Goal: Information Seeking & Learning: Learn about a topic

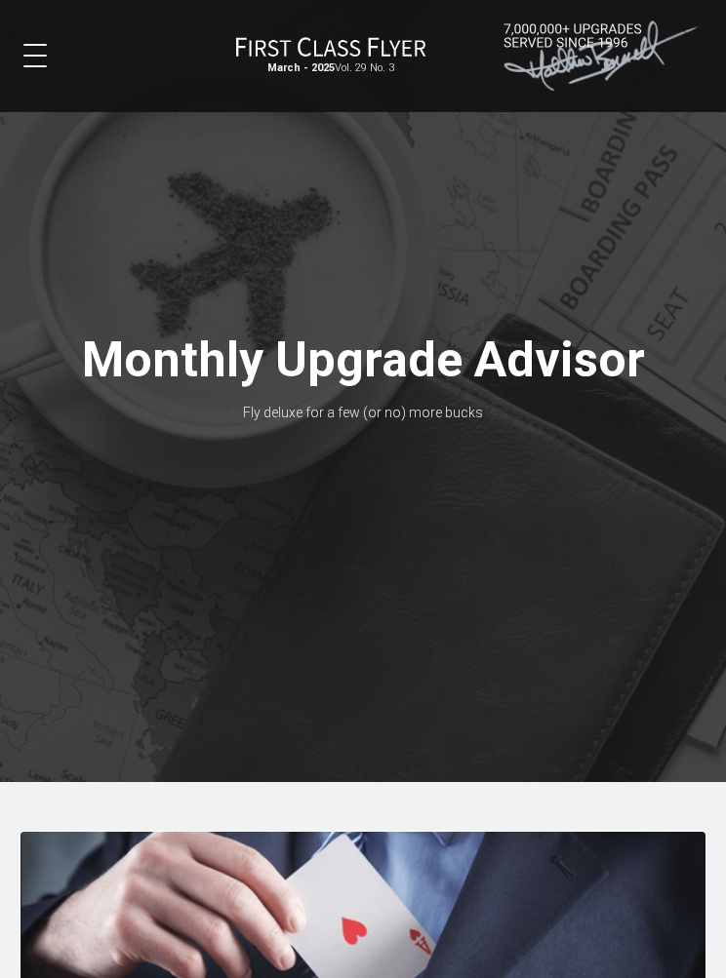
click at [431, 596] on div at bounding box center [363, 391] width 726 height 782
click at [38, 52] on button at bounding box center [34, 55] width 23 height 23
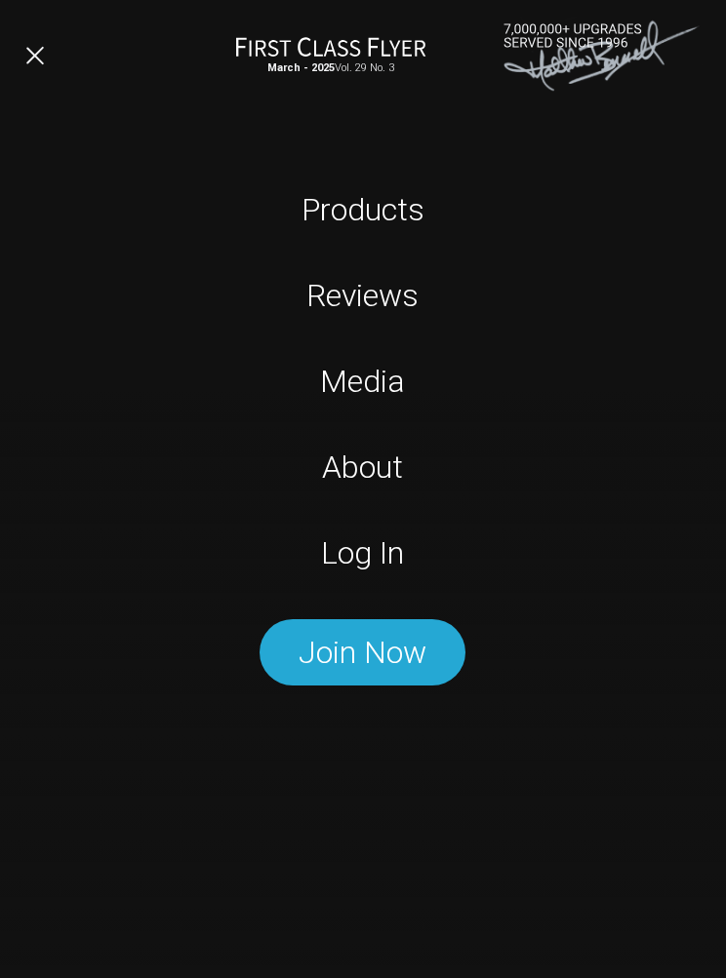
click at [374, 552] on link "Log In" at bounding box center [364, 553] width 454 height 39
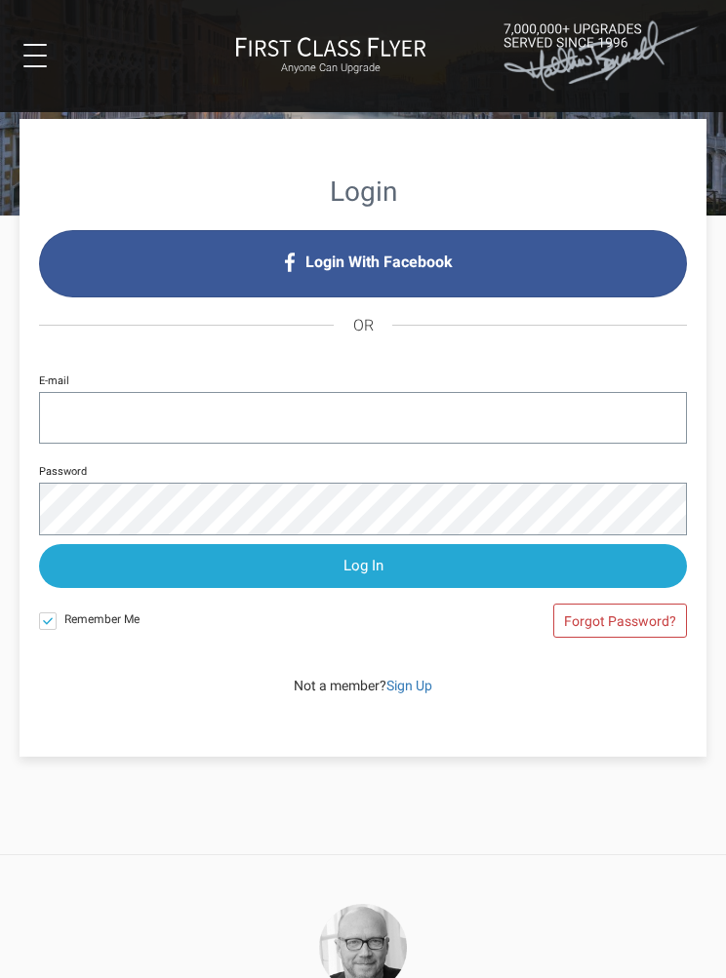
click at [75, 411] on input "E-mail" at bounding box center [363, 418] width 648 height 52
type input "rsbucktrav@gmail.com"
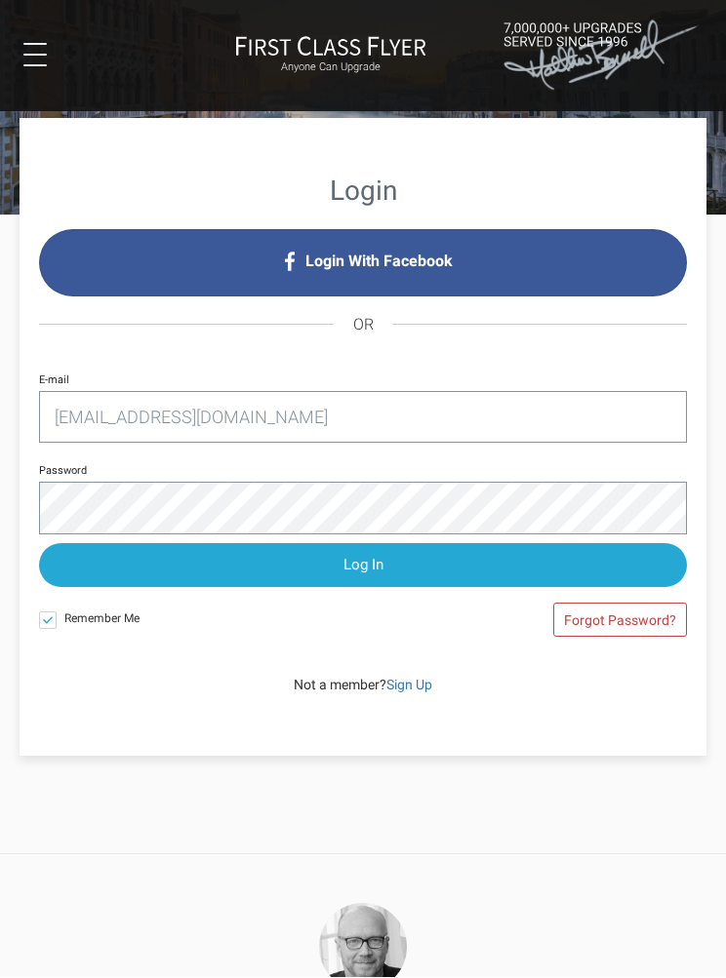
click at [364, 568] on input "Log In" at bounding box center [363, 566] width 648 height 44
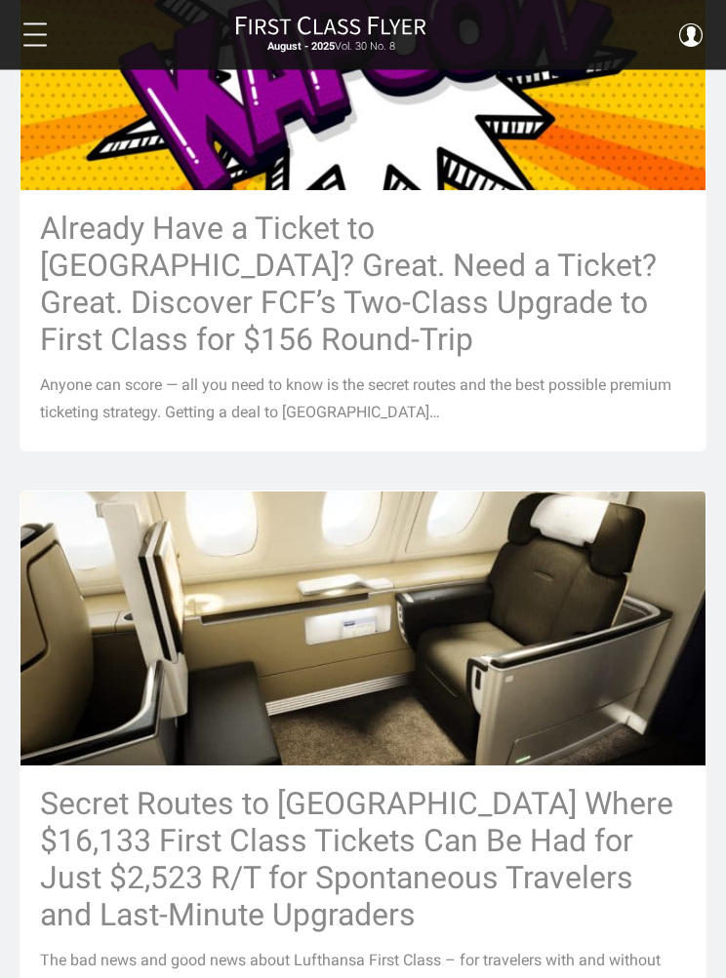
scroll to position [916, 0]
click at [496, 309] on h3 "Already Have a Ticket to [GEOGRAPHIC_DATA]? Great. Need a Ticket? Great. Discov…" at bounding box center [363, 284] width 646 height 148
click at [451, 211] on img at bounding box center [362, 53] width 685 height 364
click at [368, 335] on h3 "Already Have a Ticket to [GEOGRAPHIC_DATA]? Great. Need a Ticket? Great. Discov…" at bounding box center [363, 284] width 646 height 148
click at [217, 426] on p "Anyone can score — all you need to know is the secret routes and the best possi…" at bounding box center [363, 399] width 646 height 55
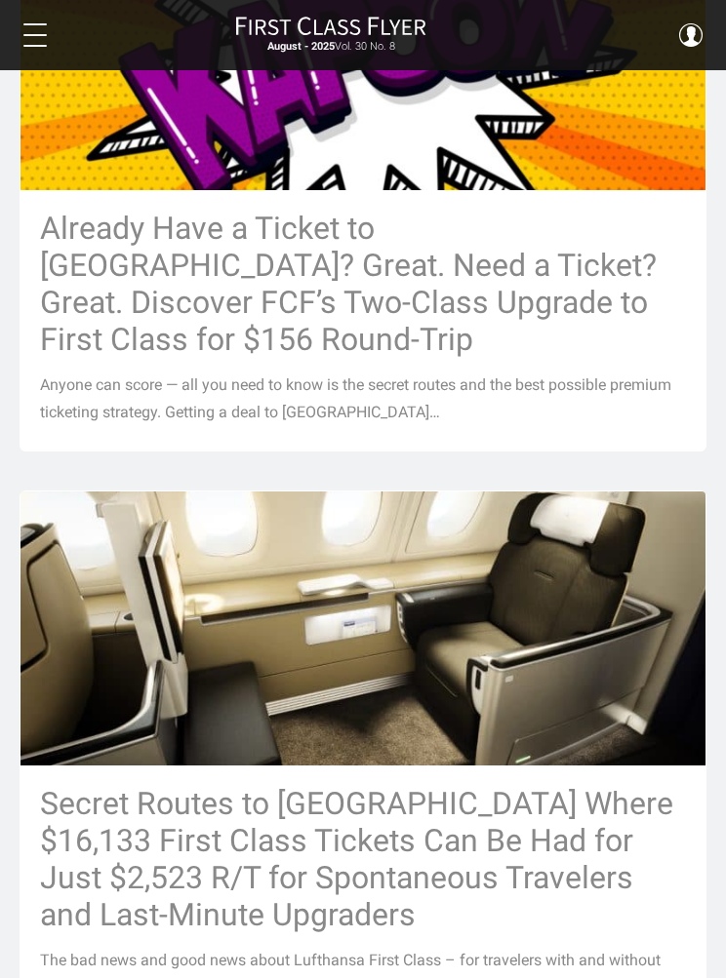
click at [141, 426] on p "Anyone can score — all you need to know is the secret routes and the best possi…" at bounding box center [363, 399] width 646 height 55
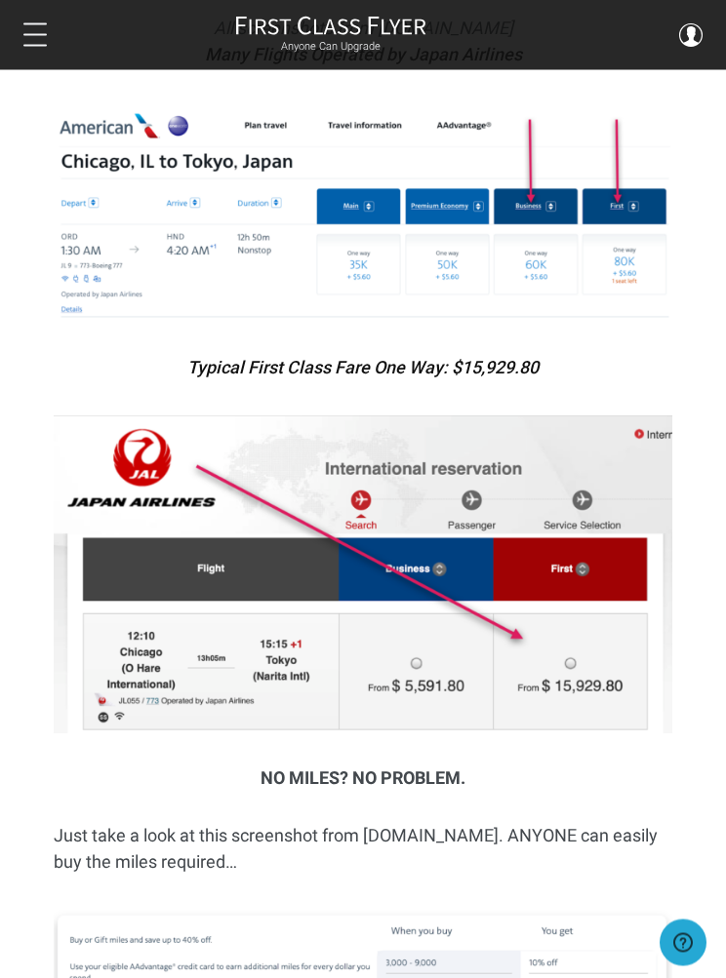
scroll to position [2680, 0]
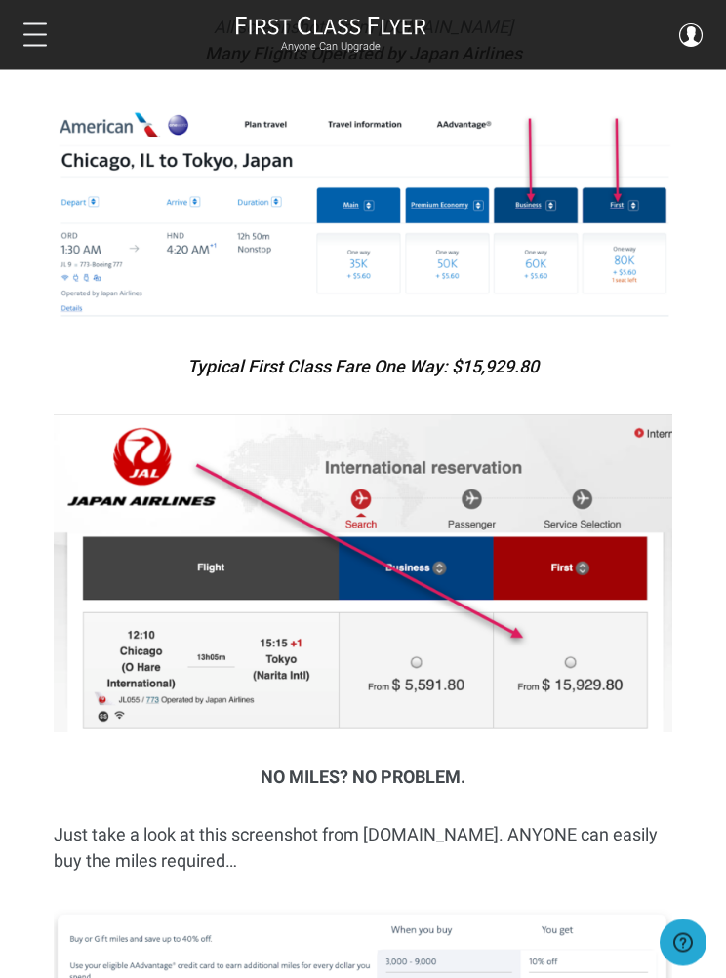
click at [631, 354] on p "Typical First Class Fare One Way: $15,929.80" at bounding box center [363, 367] width 618 height 26
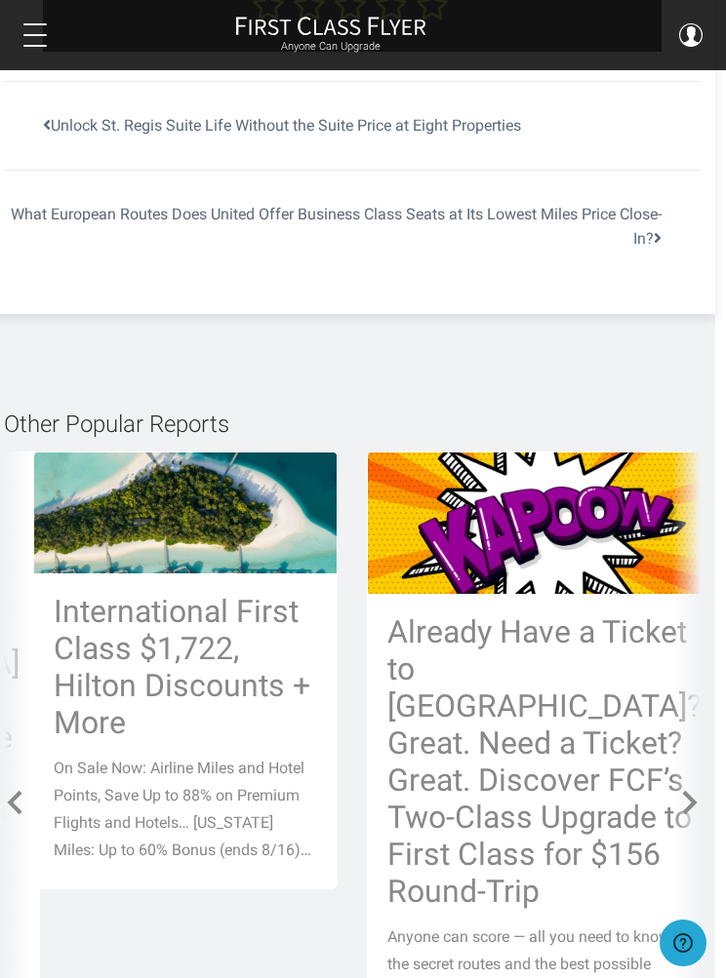
scroll to position [12952, 11]
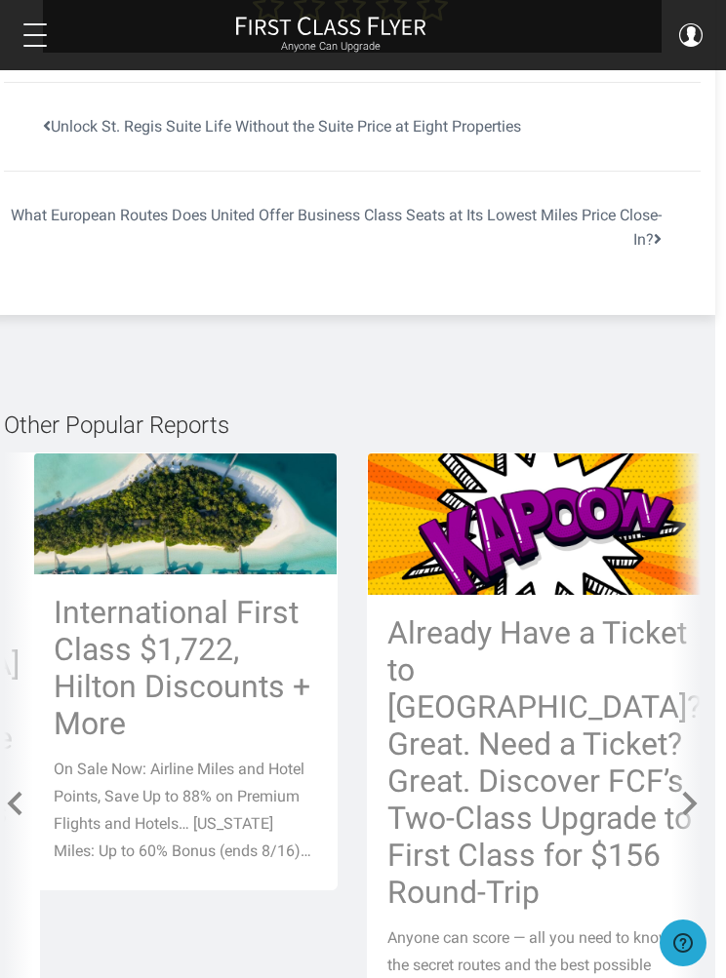
click at [538, 632] on h3 "Already Have a Ticket to [GEOGRAPHIC_DATA]? Great. Need a Ticket? Great. Discov…" at bounding box center [544, 763] width 314 height 297
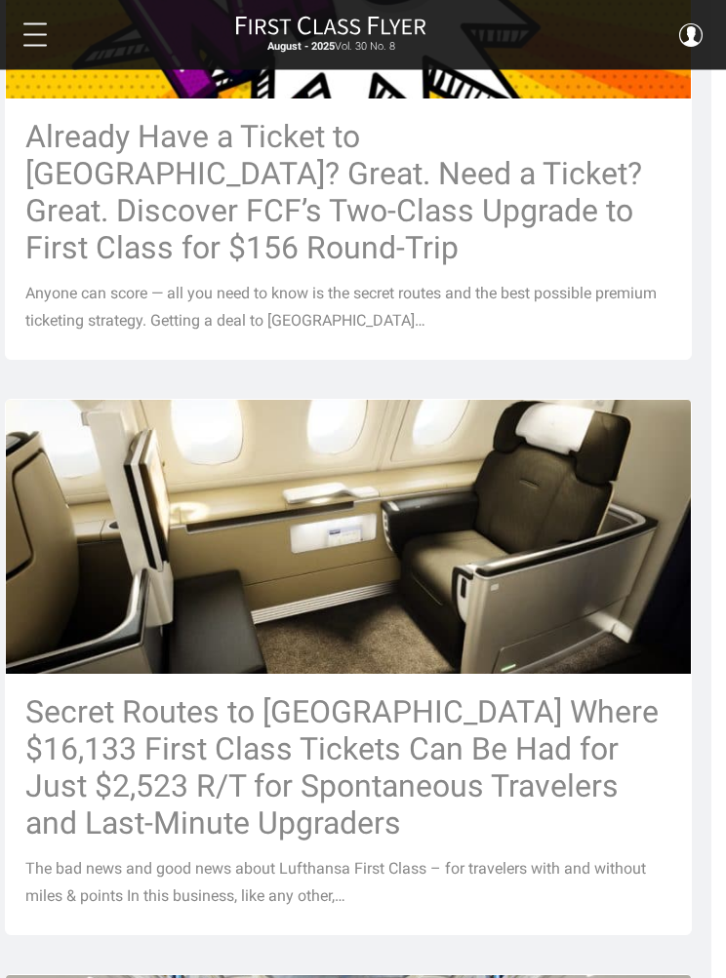
scroll to position [1012, 15]
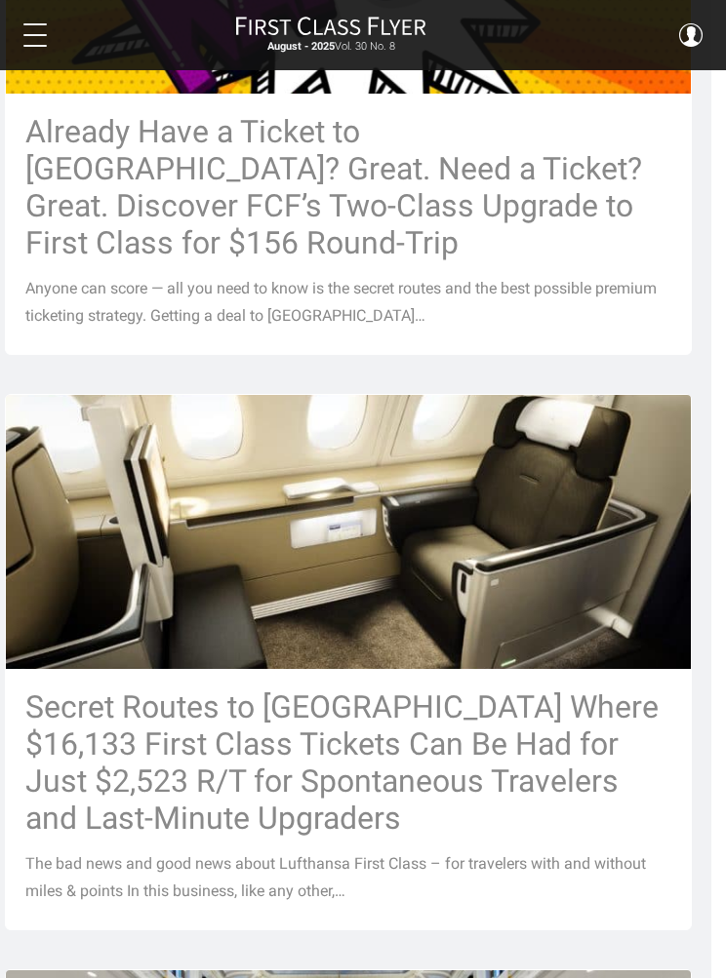
click at [385, 738] on h3 "Secret Routes to [GEOGRAPHIC_DATA] Where $16,133 First Class Tickets Can Be Had…" at bounding box center [348, 763] width 646 height 148
